Goal: Check status: Check status

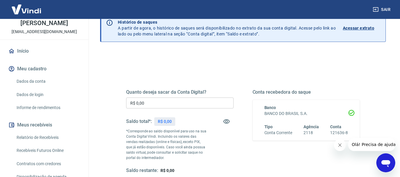
scroll to position [89, 0]
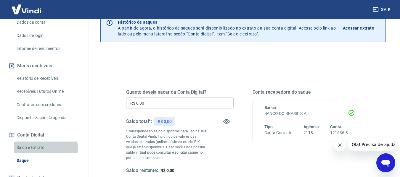
click at [44, 148] on link "Saldo e Extrato" at bounding box center [47, 148] width 67 height 12
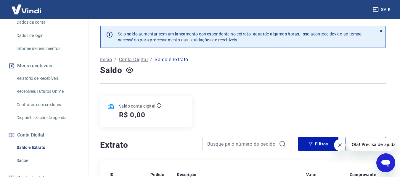
scroll to position [89, 0]
